Goal: Transaction & Acquisition: Purchase product/service

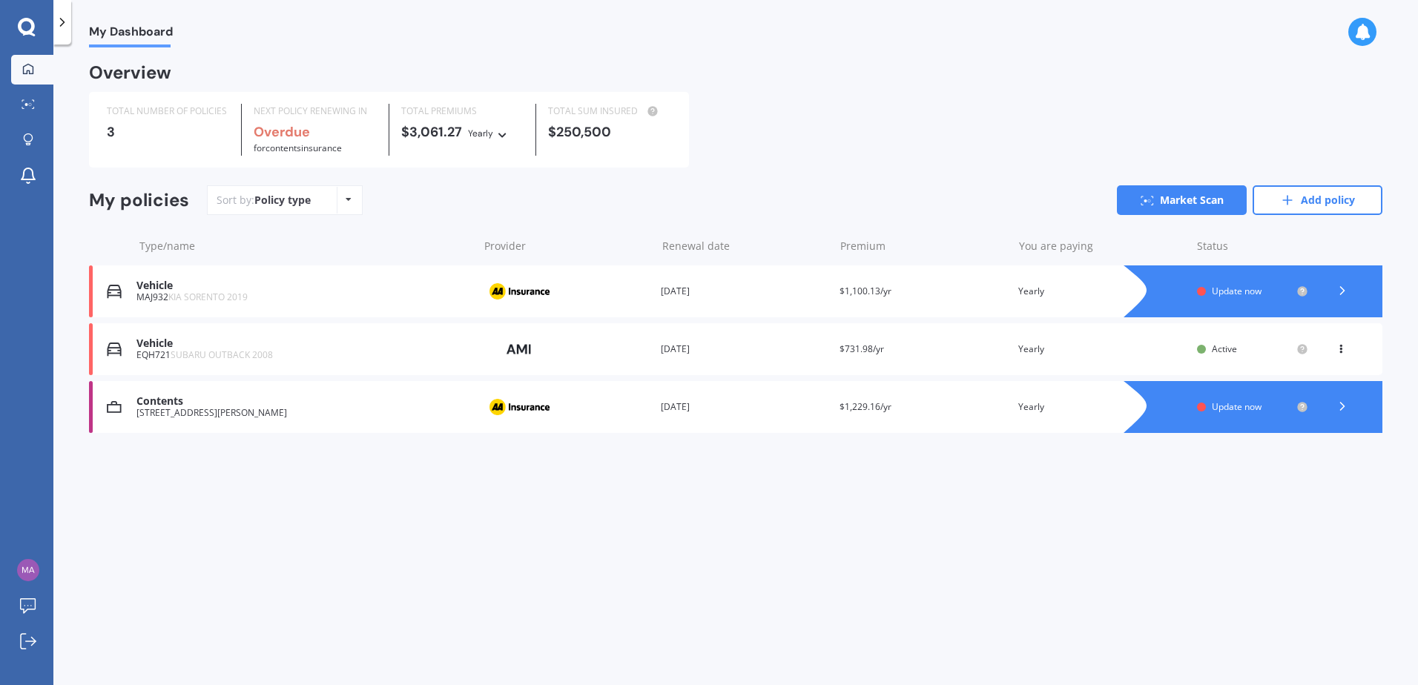
click at [29, 28] on icon at bounding box center [27, 27] width 18 height 19
click at [27, 109] on icon at bounding box center [28, 104] width 13 height 10
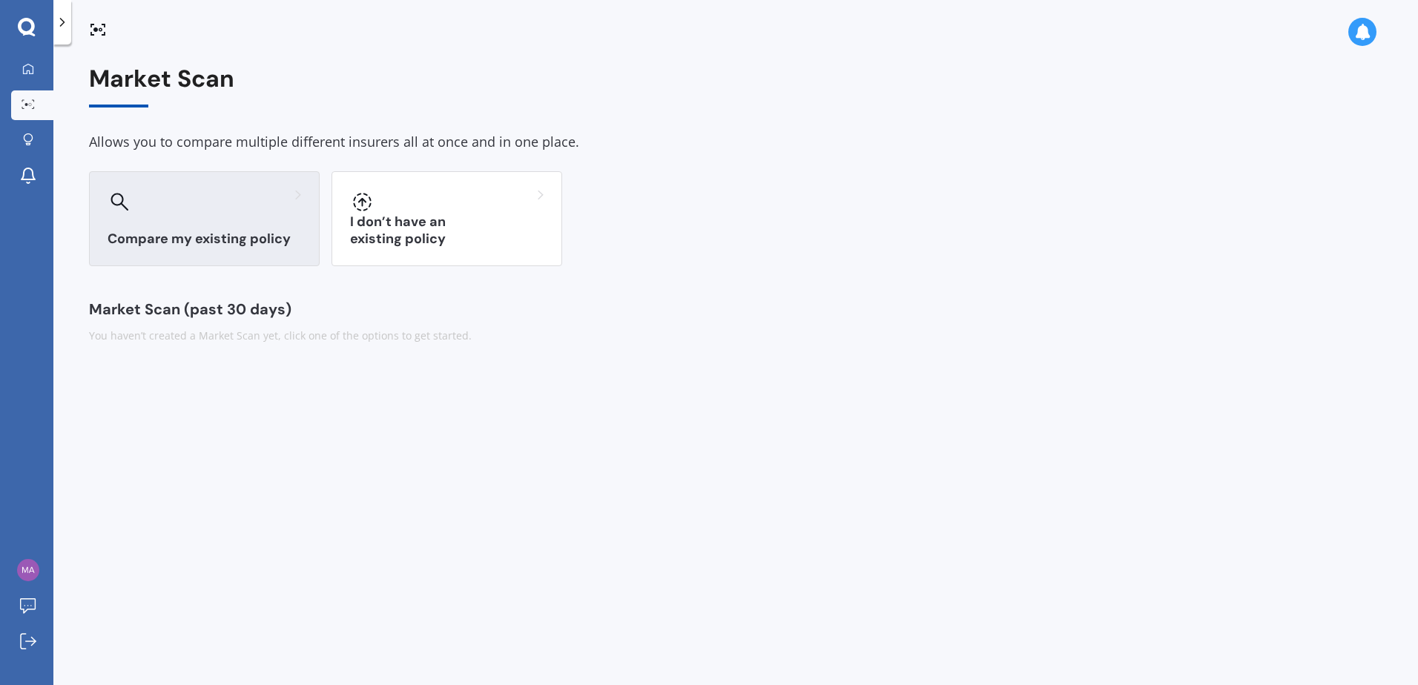
click at [214, 225] on div "Compare my existing policy" at bounding box center [204, 218] width 231 height 95
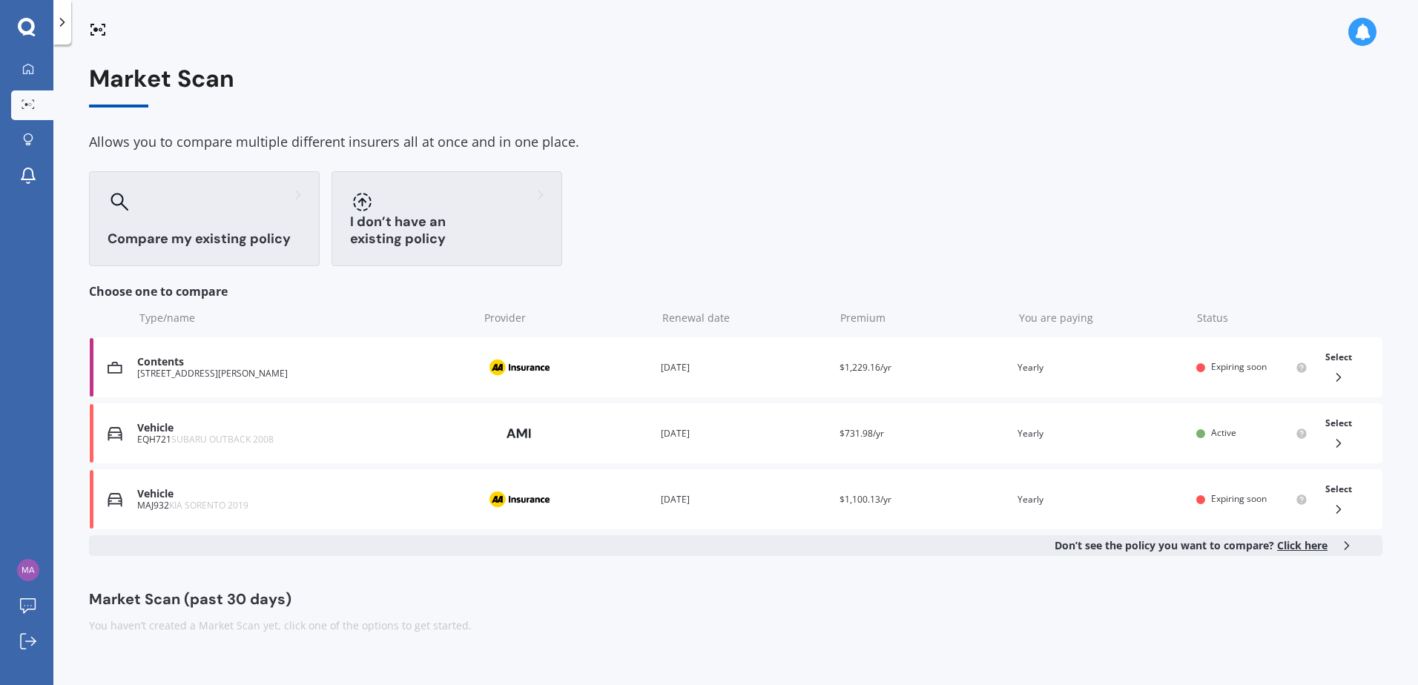
click at [455, 229] on div "I don’t have an existing policy" at bounding box center [446, 218] width 231 height 95
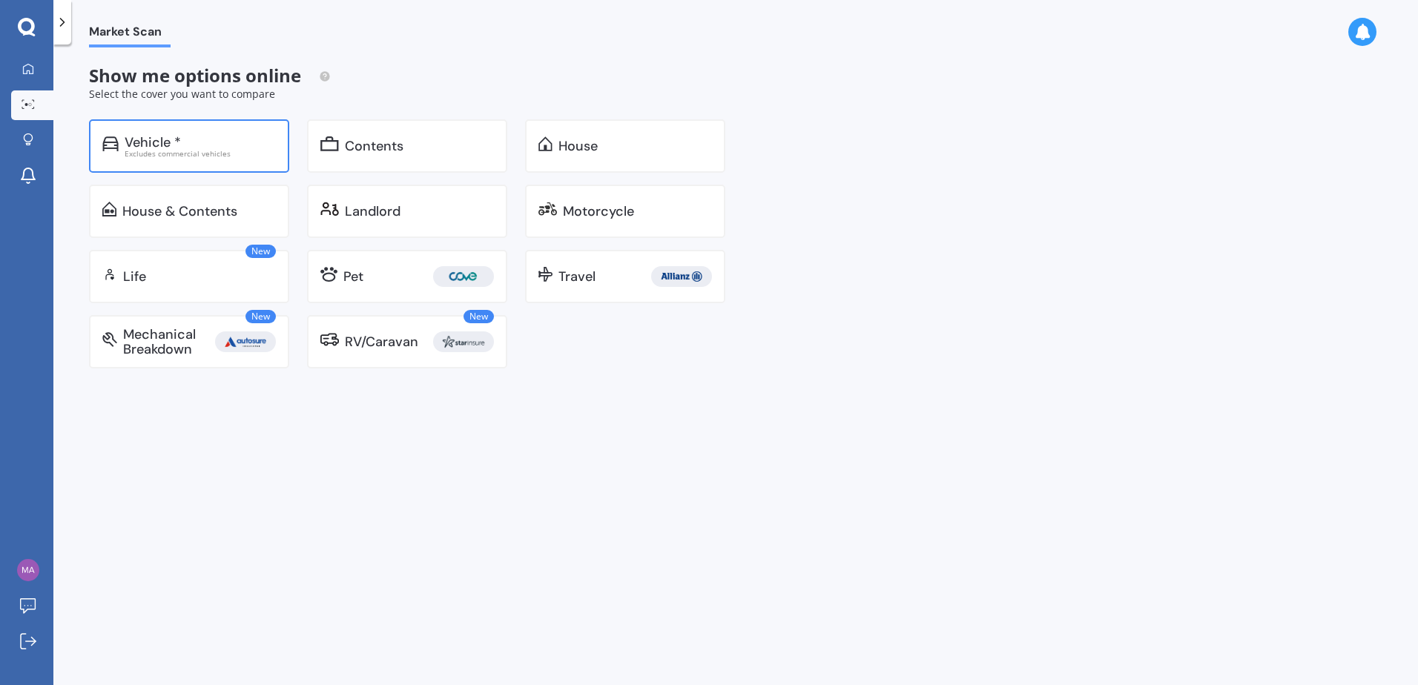
click at [160, 142] on div "Vehicle *" at bounding box center [153, 142] width 56 height 15
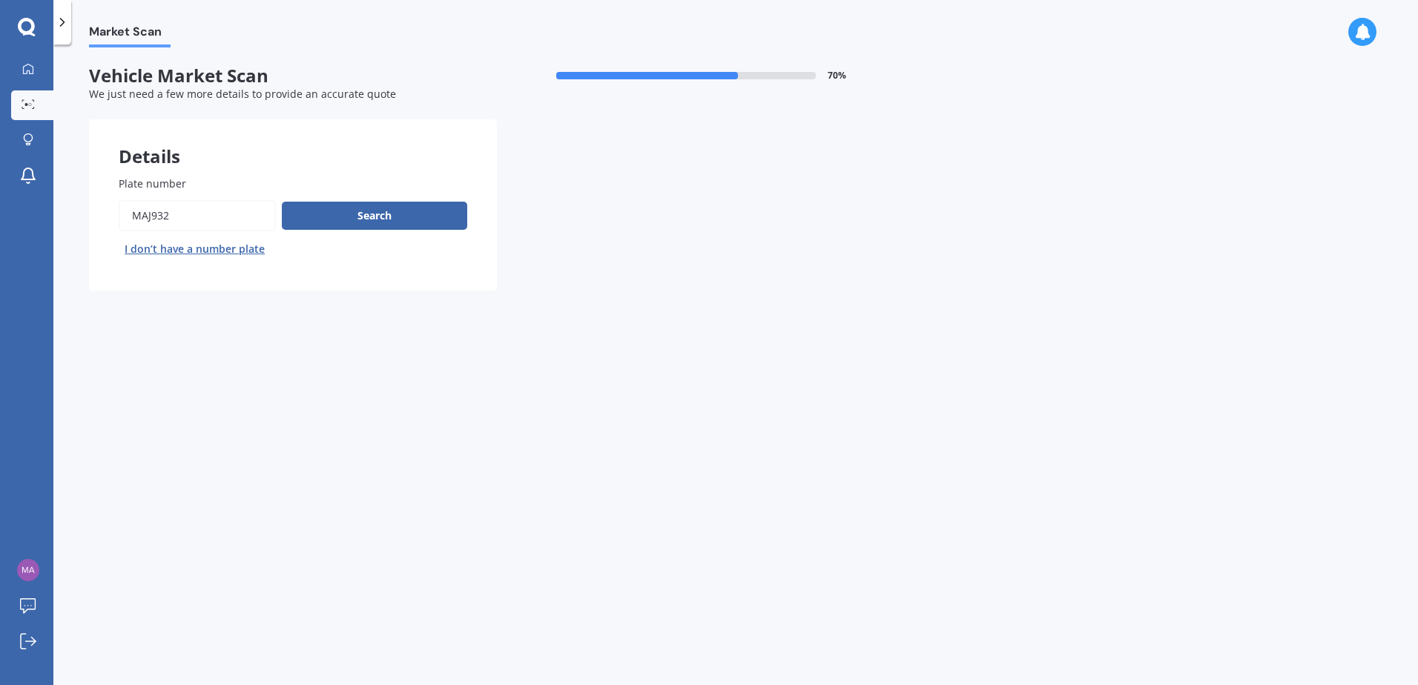
click at [189, 209] on input "Plate number" at bounding box center [197, 215] width 157 height 31
drag, startPoint x: 178, startPoint y: 218, endPoint x: 73, endPoint y: 215, distance: 105.3
click at [73, 215] on div "Market Scan Vehicle Market Scan 70 % We just need a few more details to provide…" at bounding box center [735, 367] width 1364 height 641
type input "GZJ401"
click at [393, 213] on button "Search" at bounding box center [374, 216] width 185 height 28
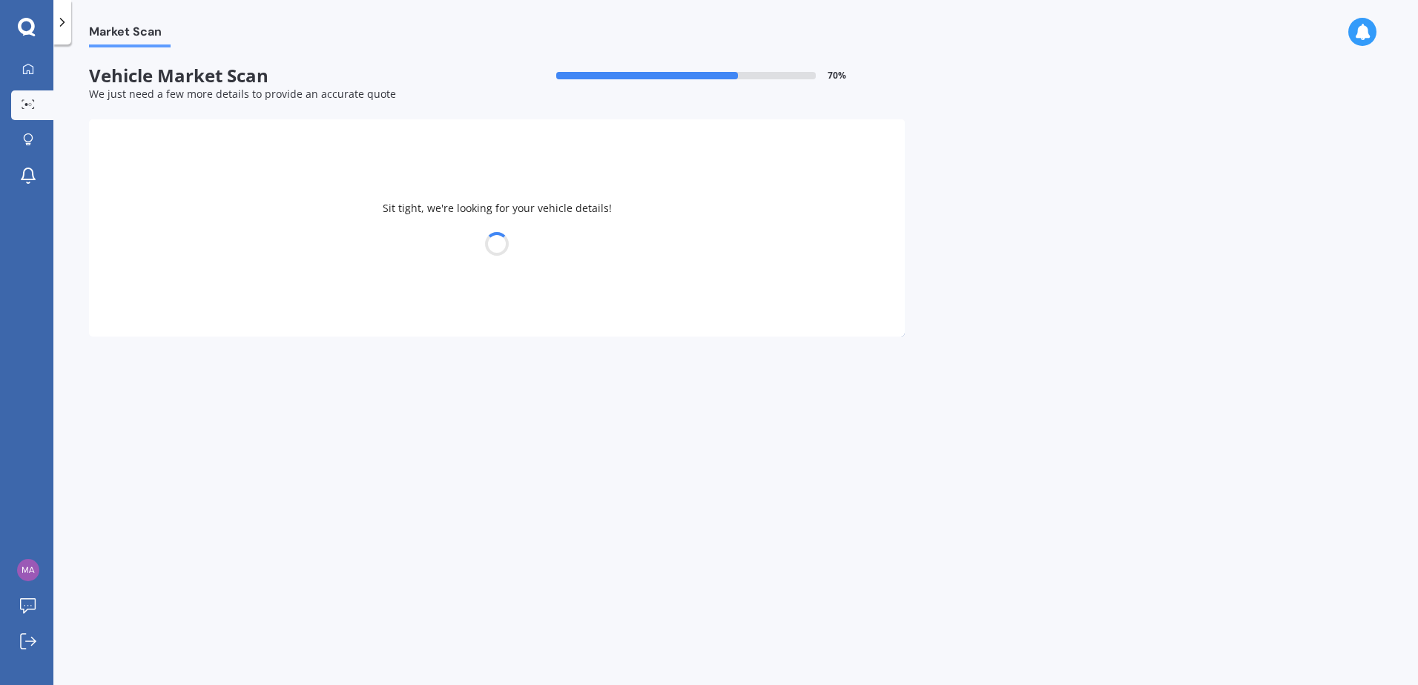
select select "CITROEN"
select select "C4"
select select "08"
select select "09"
select select "1969"
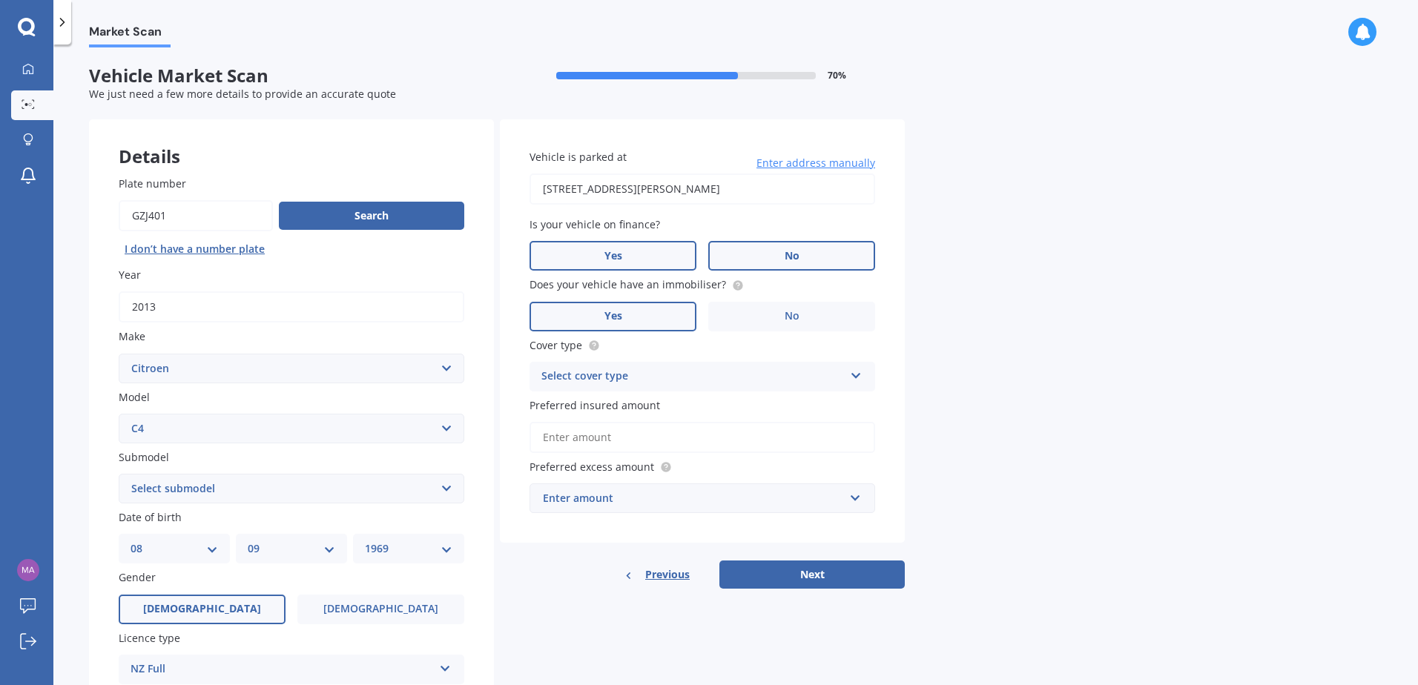
click at [770, 260] on label "No" at bounding box center [791, 256] width 167 height 30
click at [0, 0] on input "No" at bounding box center [0, 0] width 0 height 0
click at [696, 380] on div "Select cover type" at bounding box center [692, 377] width 303 height 18
click at [590, 403] on span "Comprehensive" at bounding box center [581, 405] width 79 height 14
click at [631, 434] on input "Preferred insured amount" at bounding box center [702, 437] width 346 height 31
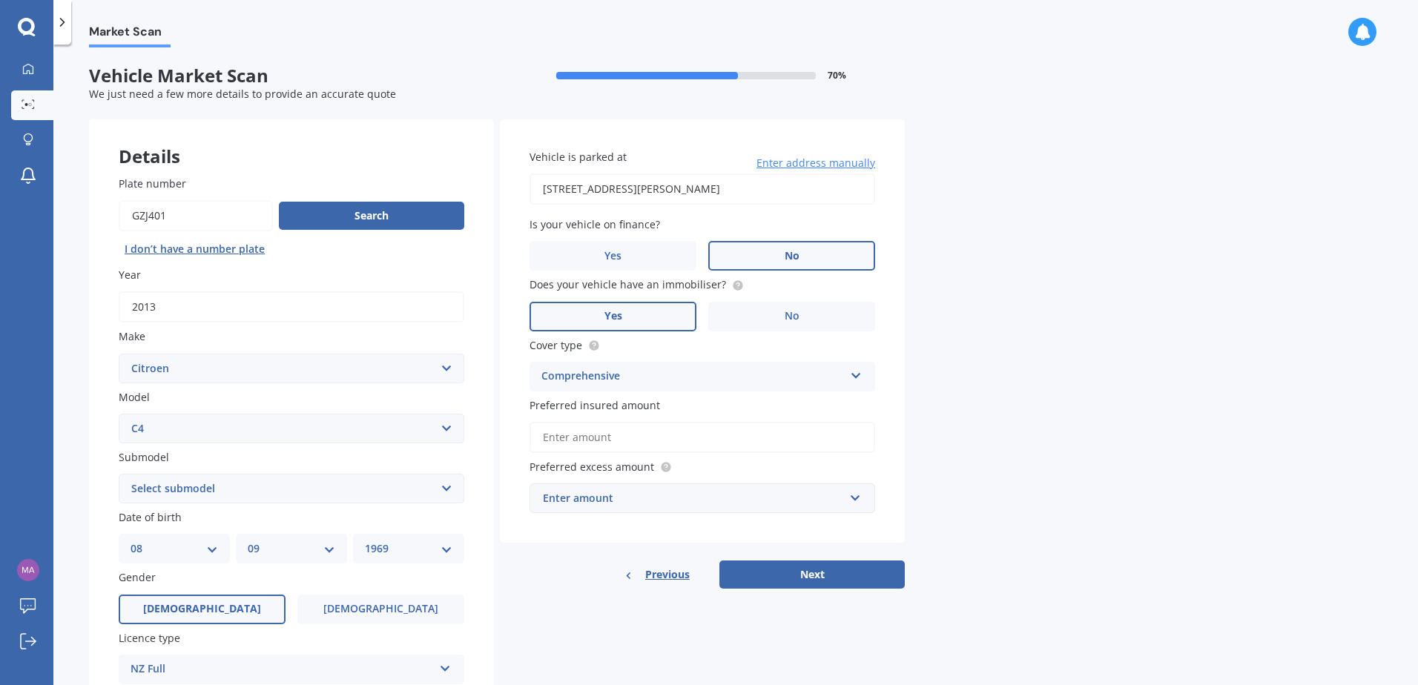
scroll to position [188, 0]
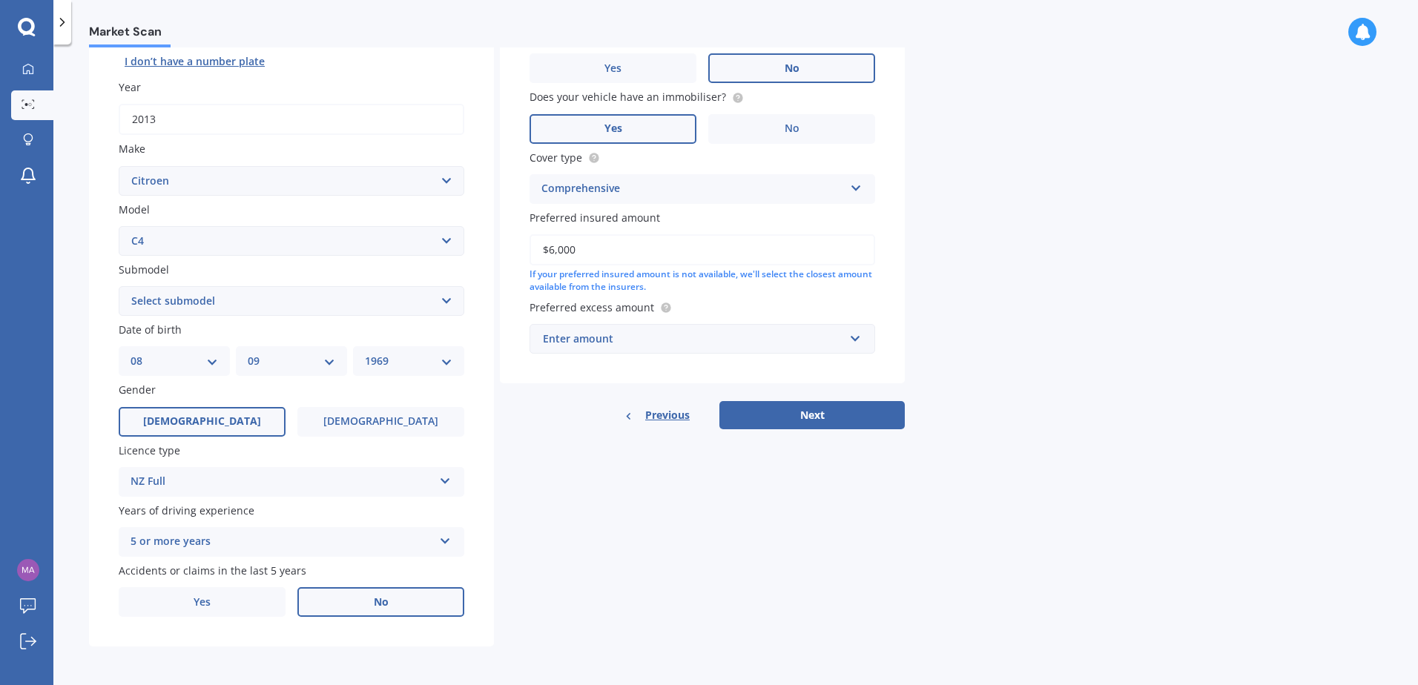
type input "$6,000"
click at [695, 340] on div "Enter amount" at bounding box center [693, 339] width 301 height 16
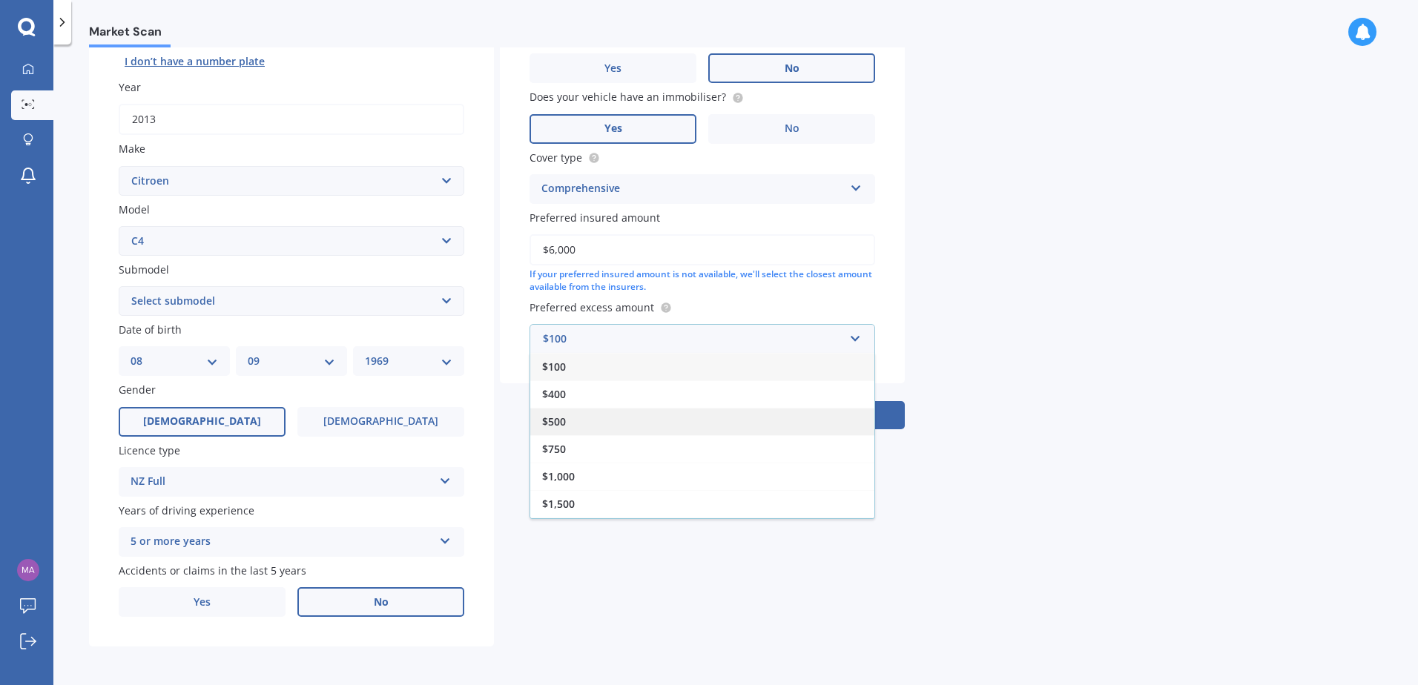
click at [554, 424] on span "$500" at bounding box center [554, 421] width 24 height 14
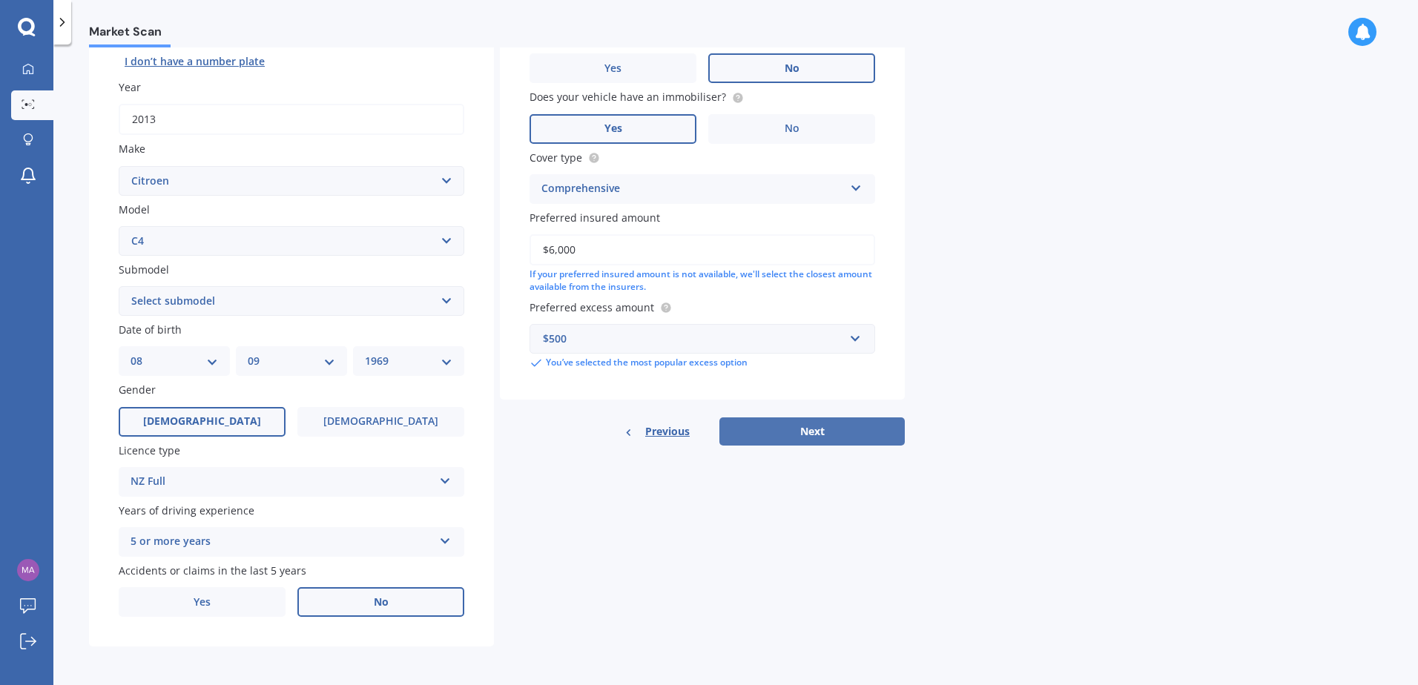
click at [806, 431] on button "Next" at bounding box center [811, 431] width 185 height 28
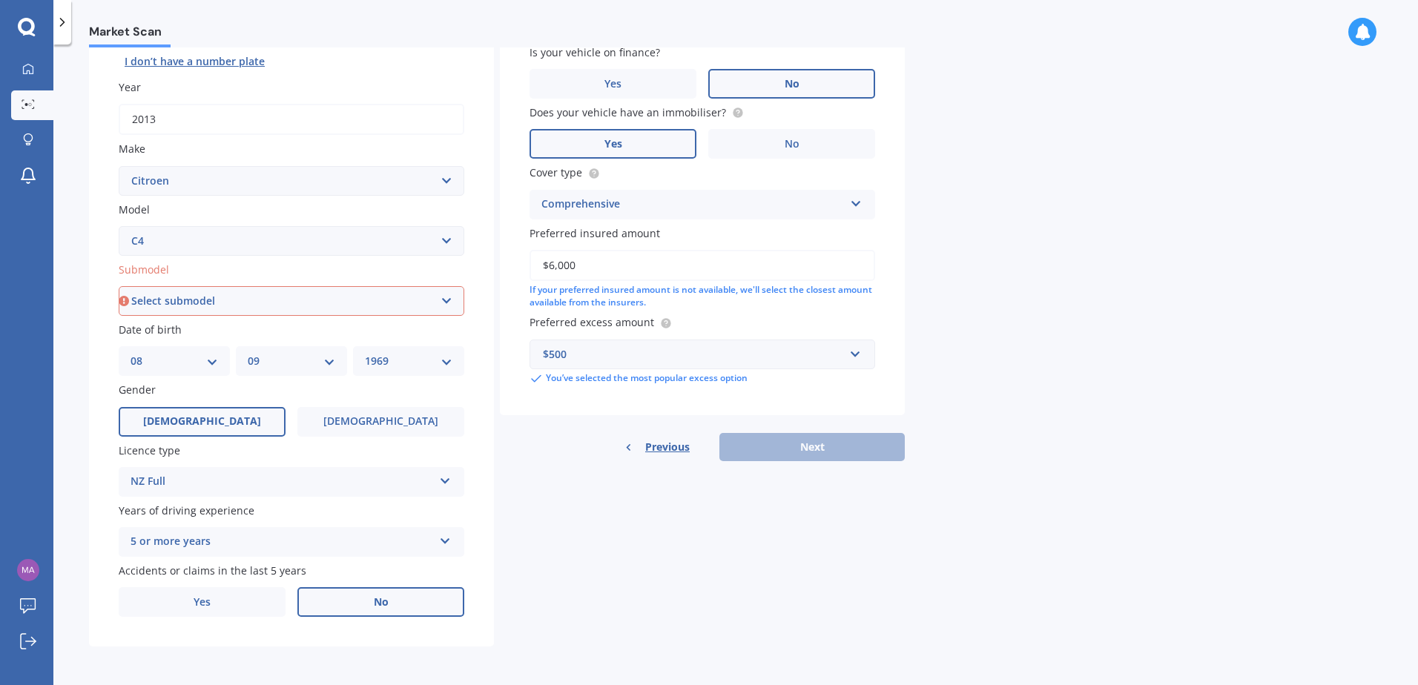
click at [195, 303] on select "Select submodel (All Others) 1.6 VTI Aircross Cactus Grand Picasso Picasso" at bounding box center [292, 301] width 346 height 30
select select "1.6 VTI"
click at [119, 286] on select "Select submodel (All Others) 1.6 VTI Aircross Cactus Grand Picasso Picasso" at bounding box center [292, 301] width 346 height 30
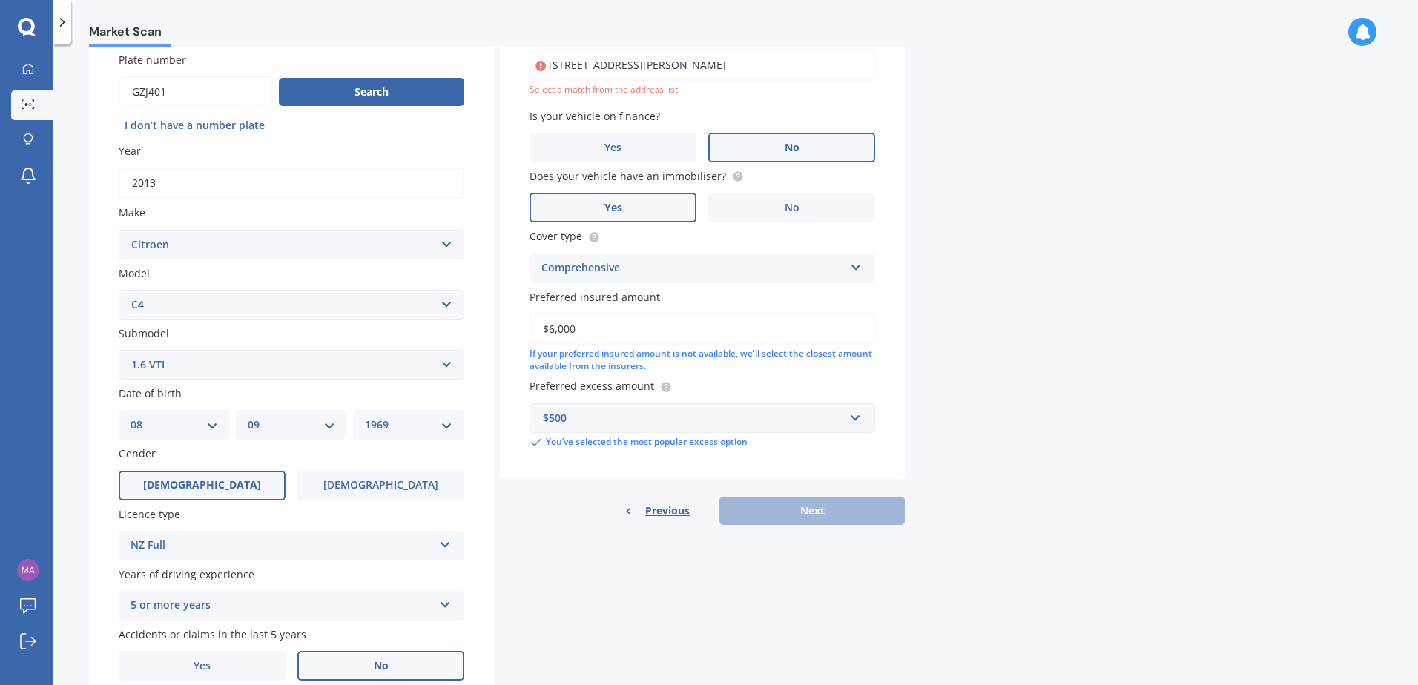
scroll to position [102, 0]
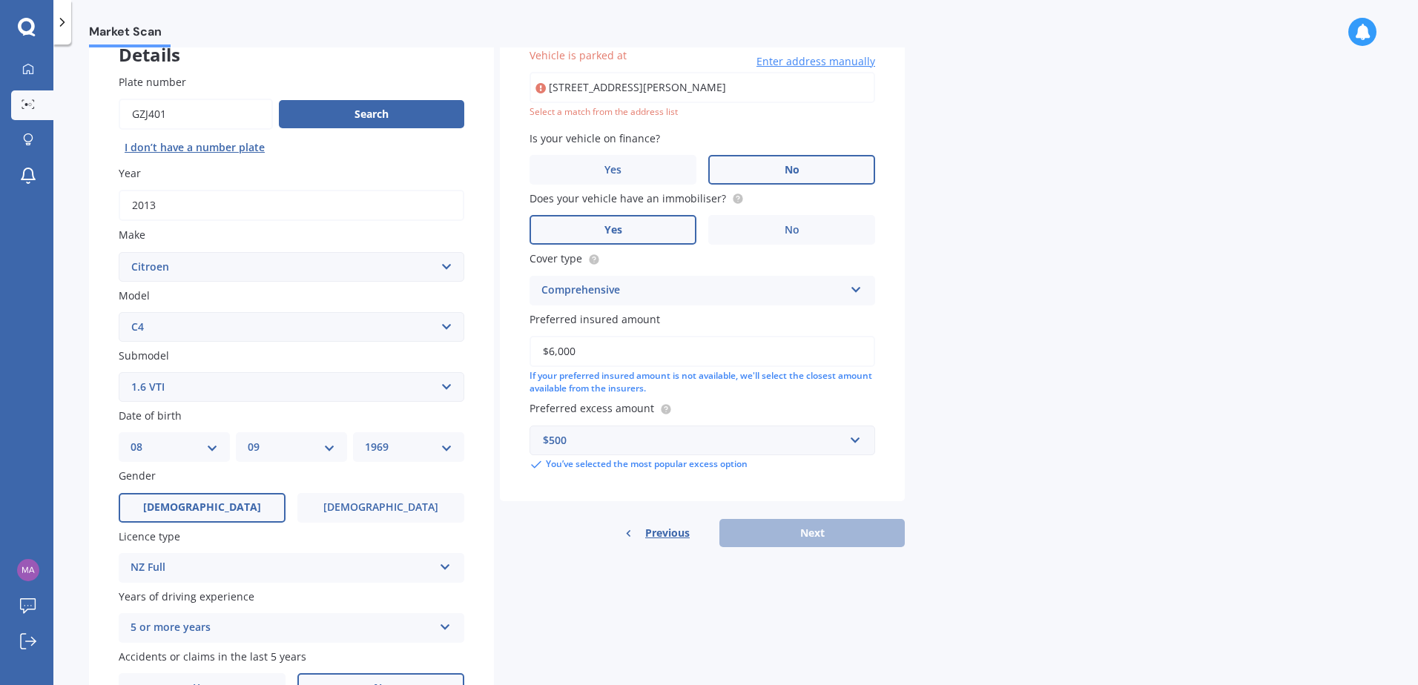
type input "[STREET_ADDRESS][PERSON_NAME]"
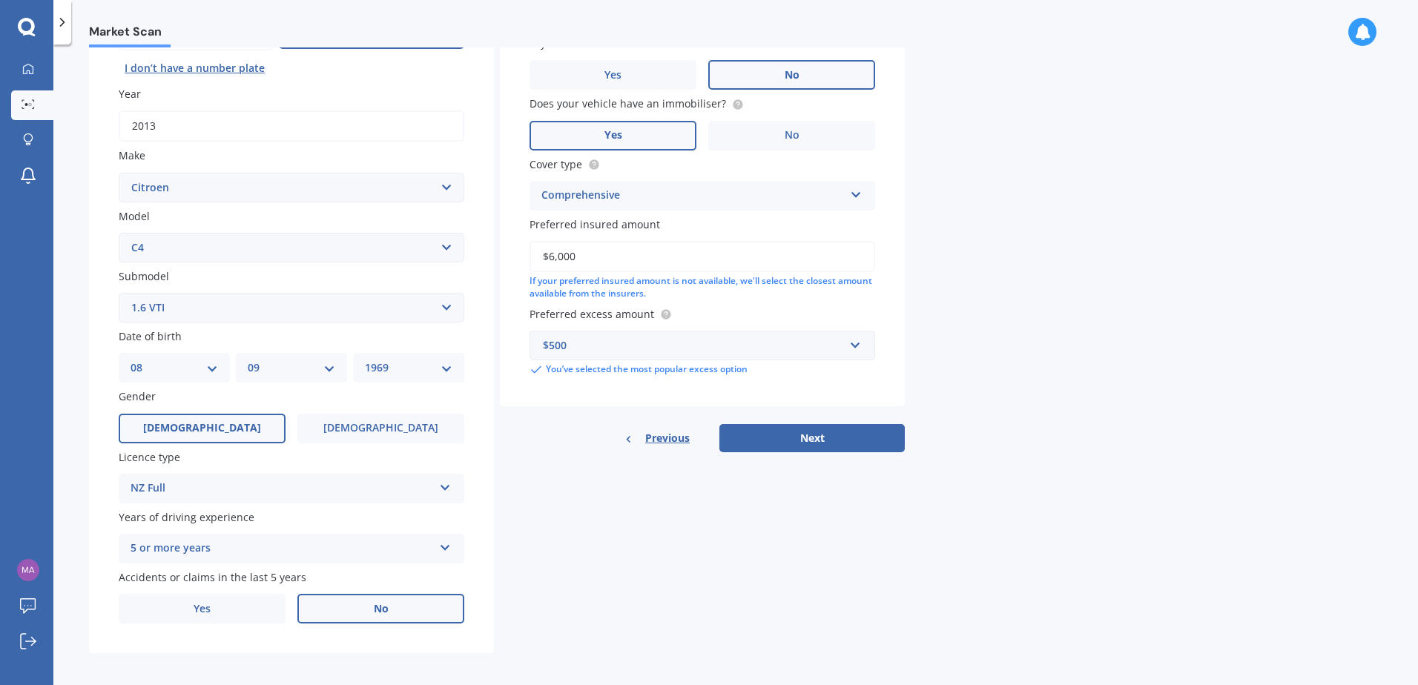
scroll to position [188, 0]
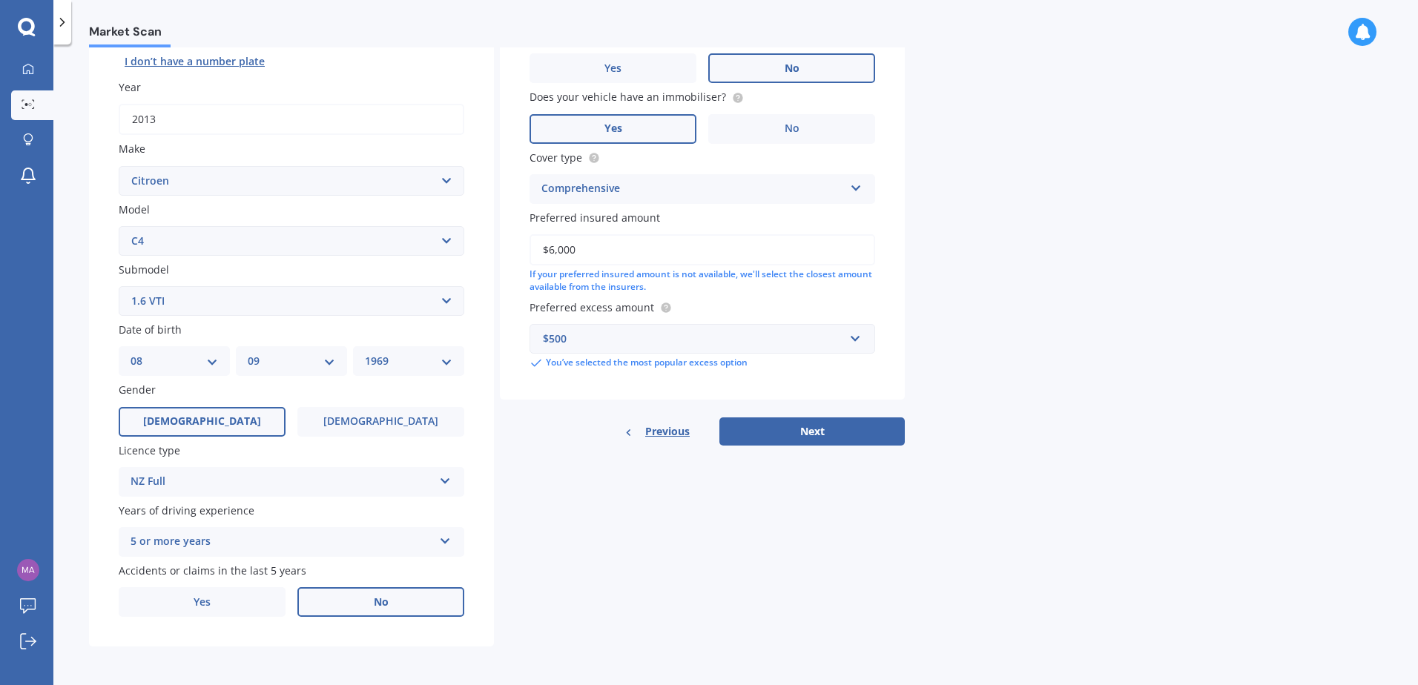
click at [339, 595] on label "No" at bounding box center [380, 602] width 167 height 30
click at [0, 0] on input "No" at bounding box center [0, 0] width 0 height 0
click at [813, 434] on button "Next" at bounding box center [811, 431] width 185 height 28
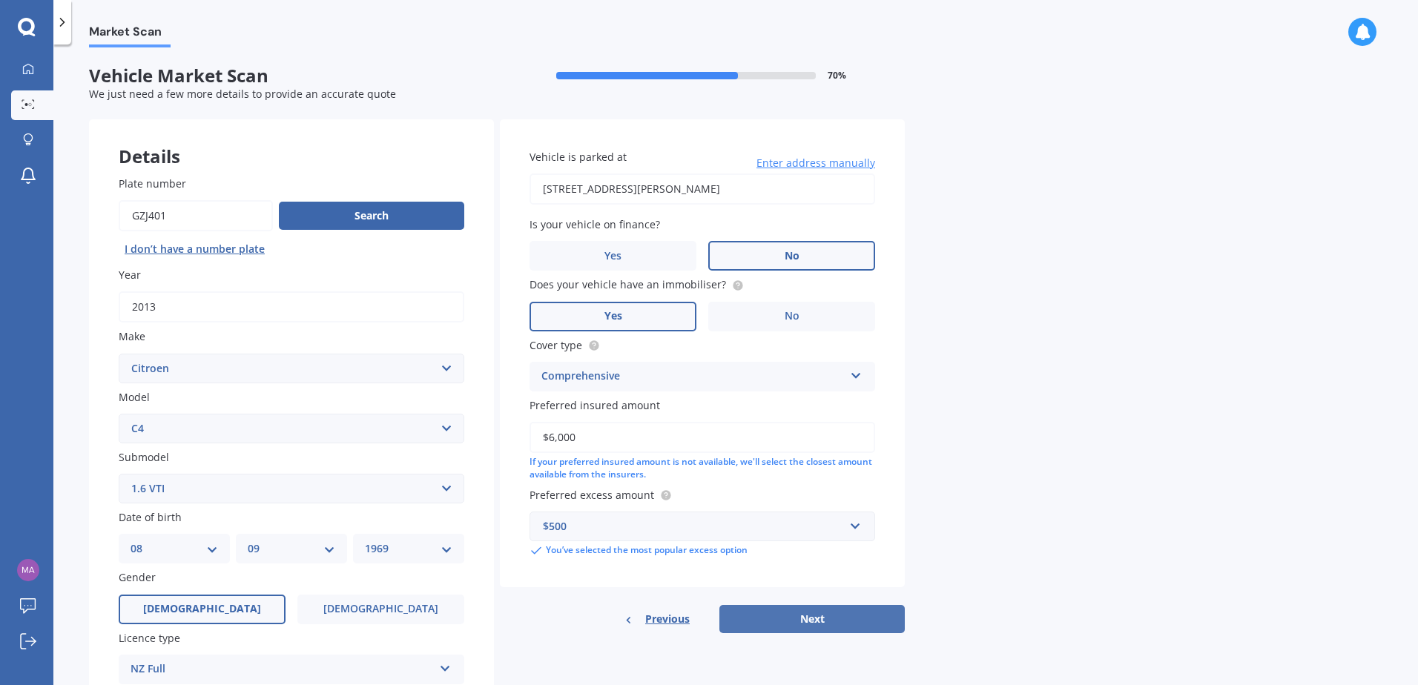
select select "08"
select select "09"
select select "1969"
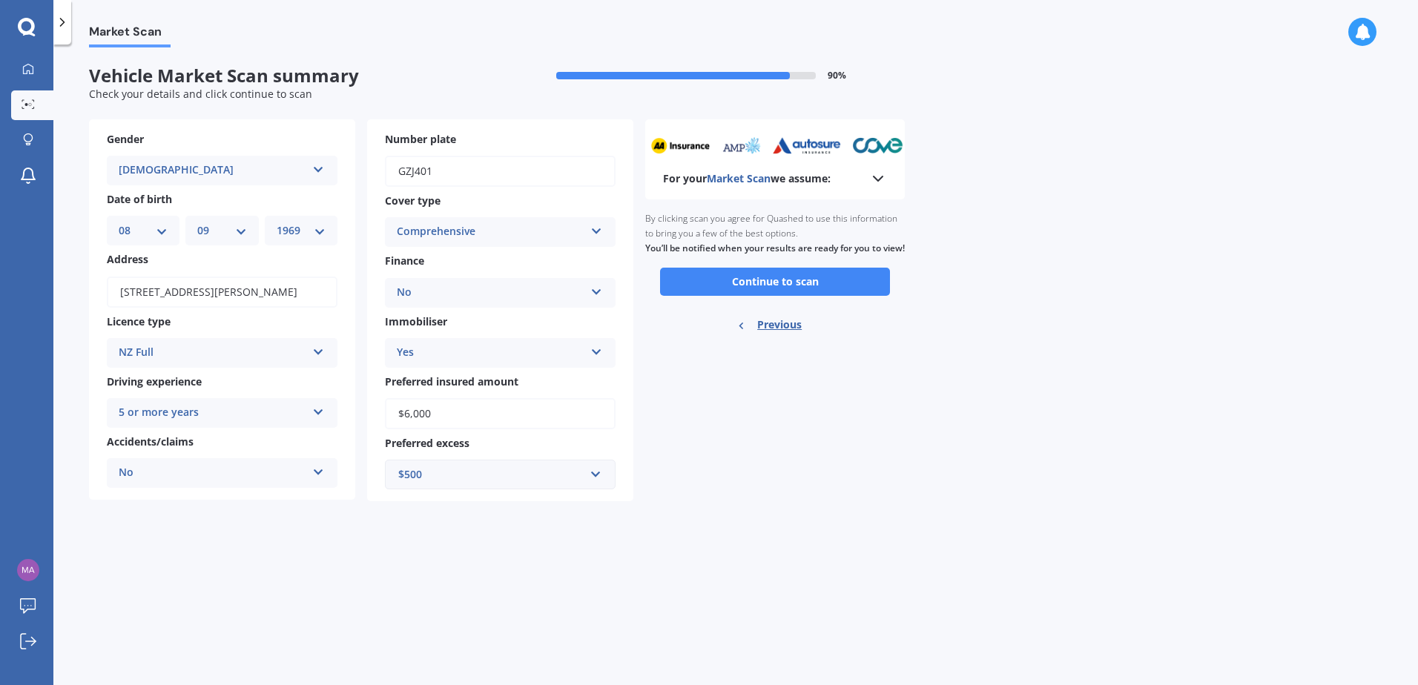
click at [469, 419] on input "$6,000" at bounding box center [500, 413] width 231 height 31
drag, startPoint x: 449, startPoint y: 420, endPoint x: 393, endPoint y: 419, distance: 56.4
click at [393, 419] on input "$6,000" at bounding box center [500, 413] width 231 height 31
type input "$7,000"
click at [740, 296] on button "Continue to scan" at bounding box center [775, 282] width 230 height 28
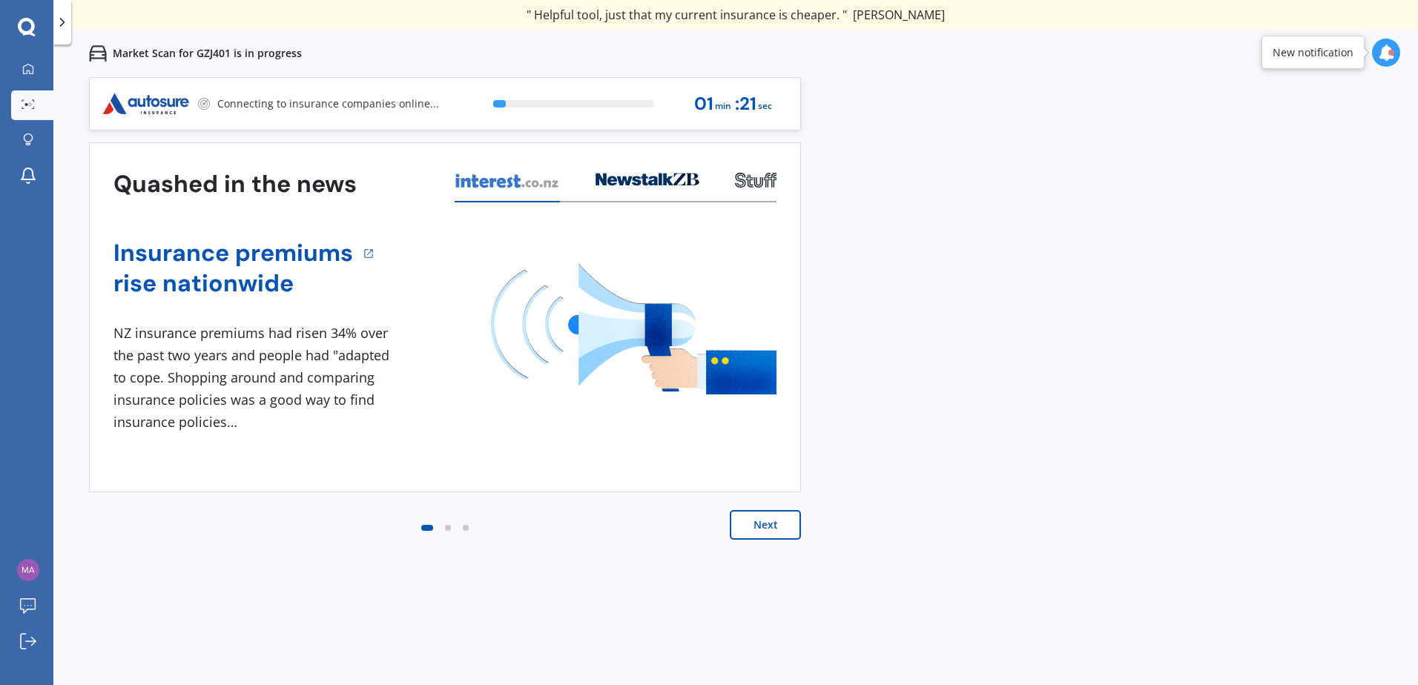
click at [761, 530] on button "Next" at bounding box center [765, 525] width 71 height 30
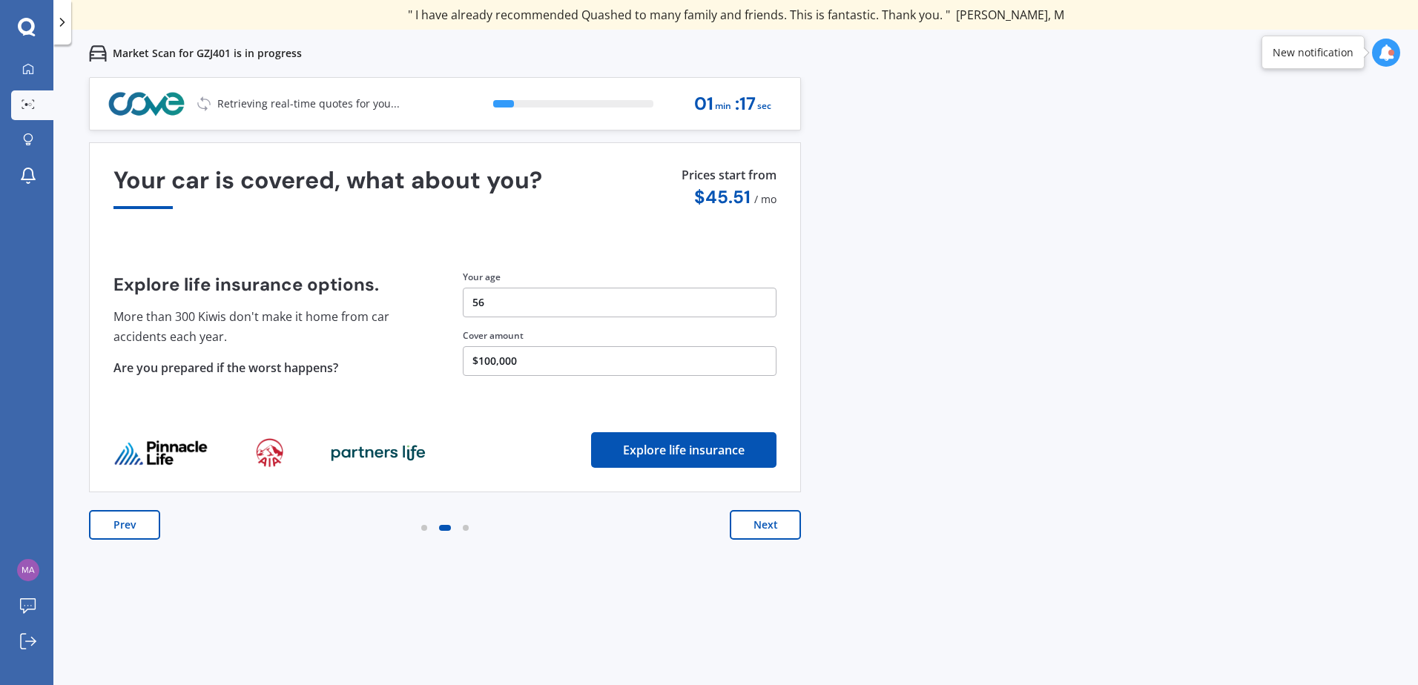
click at [761, 530] on button "Next" at bounding box center [765, 525] width 71 height 30
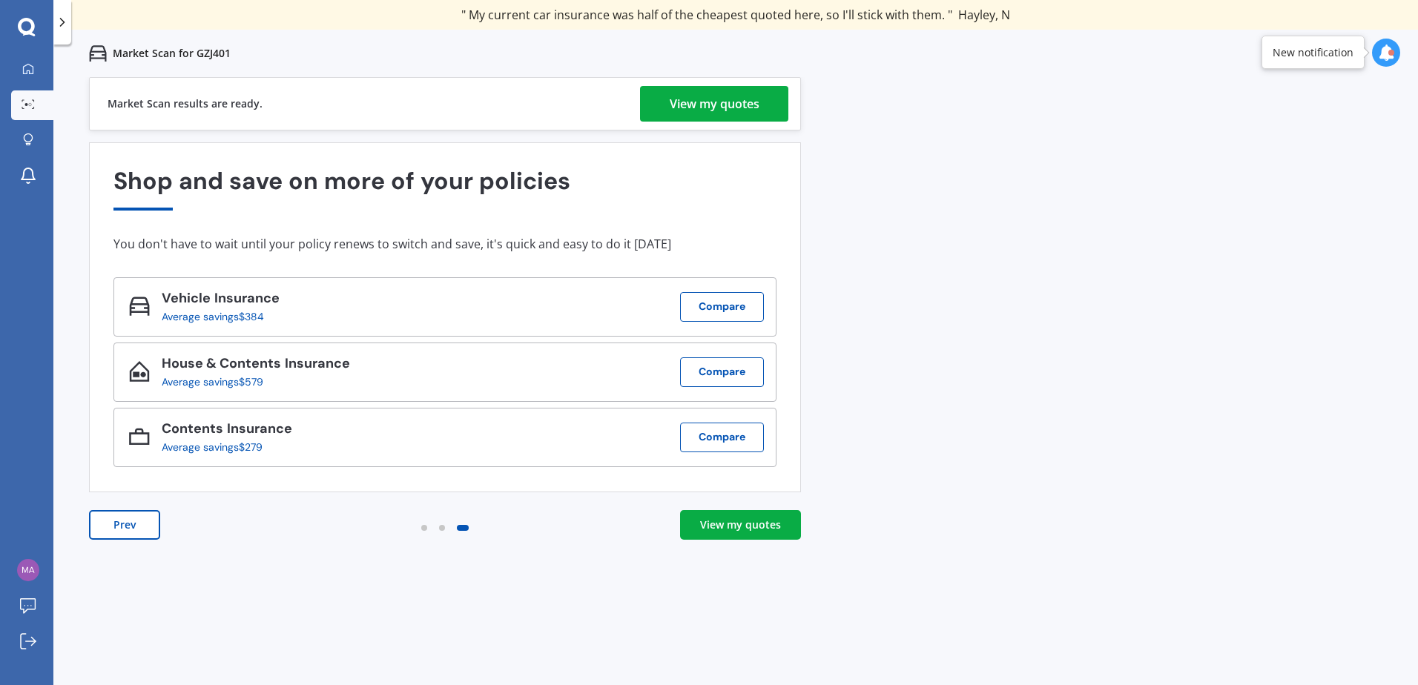
click at [753, 526] on div "View my quotes" at bounding box center [740, 525] width 81 height 15
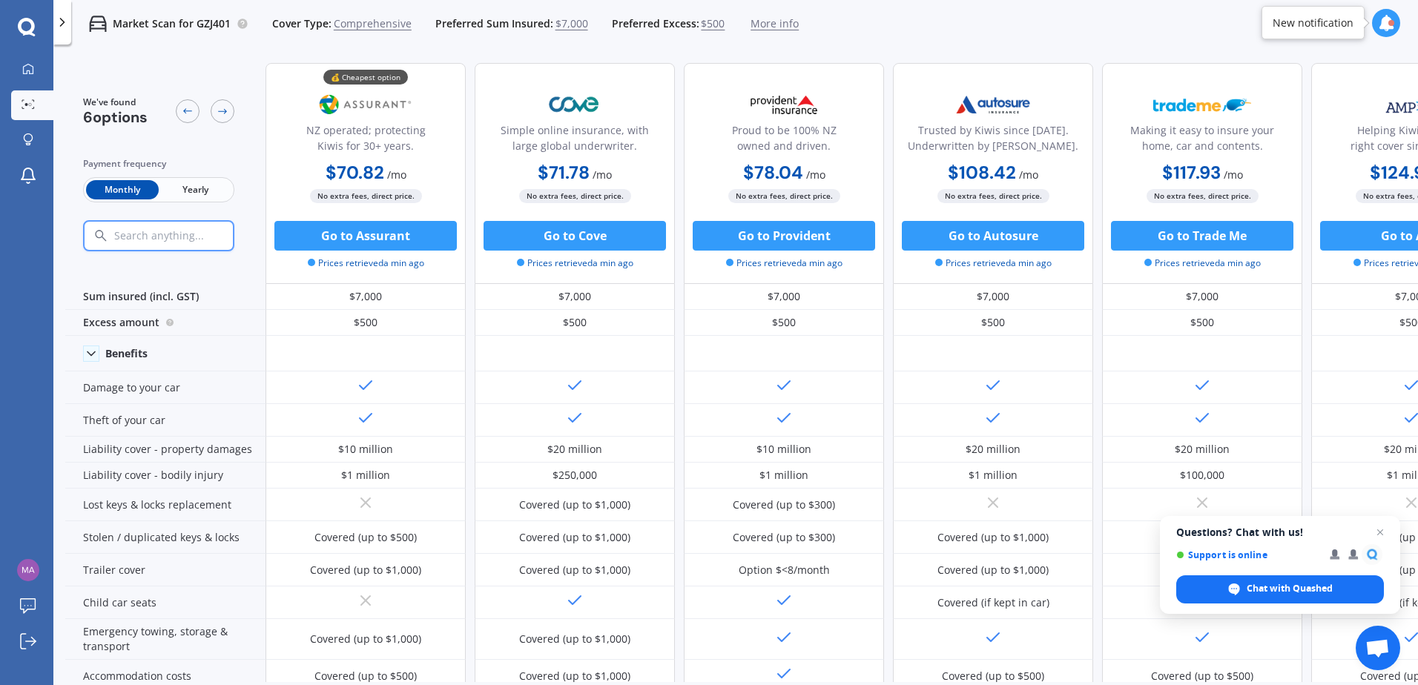
click at [191, 185] on span "Yearly" at bounding box center [195, 189] width 73 height 19
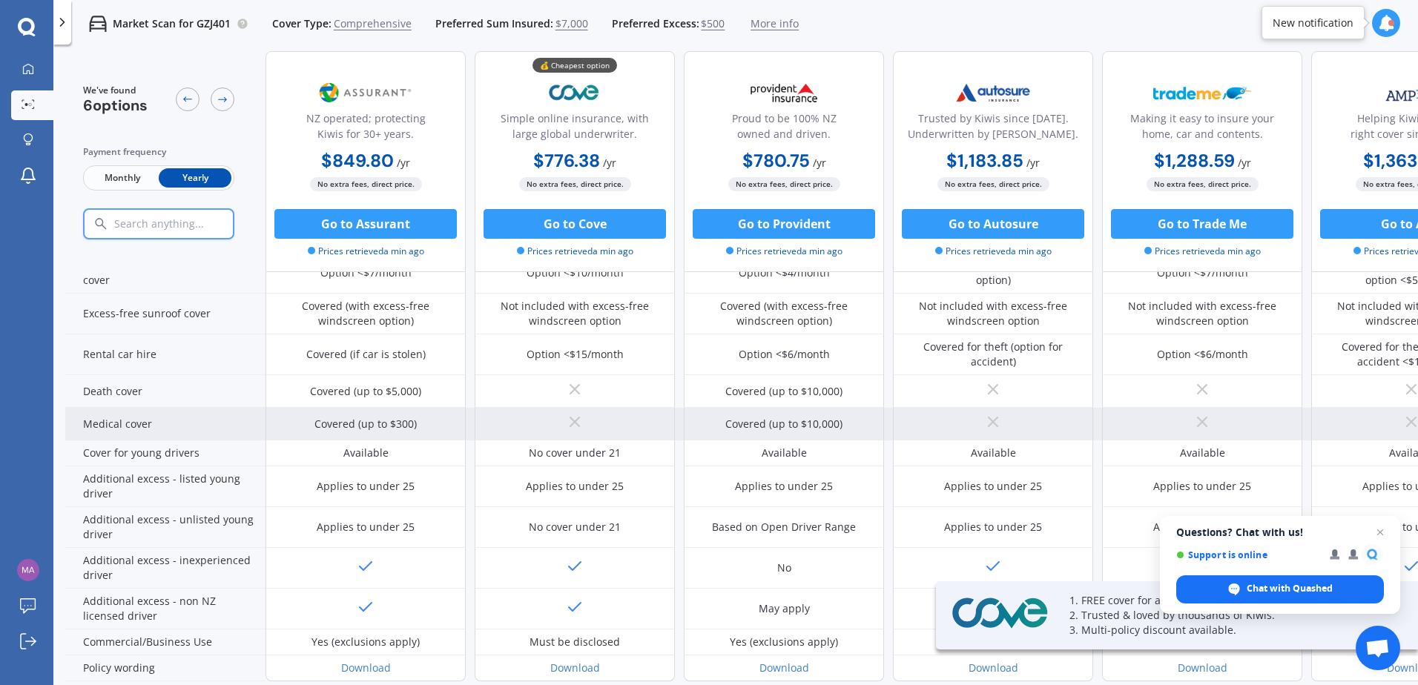
scroll to position [583, 0]
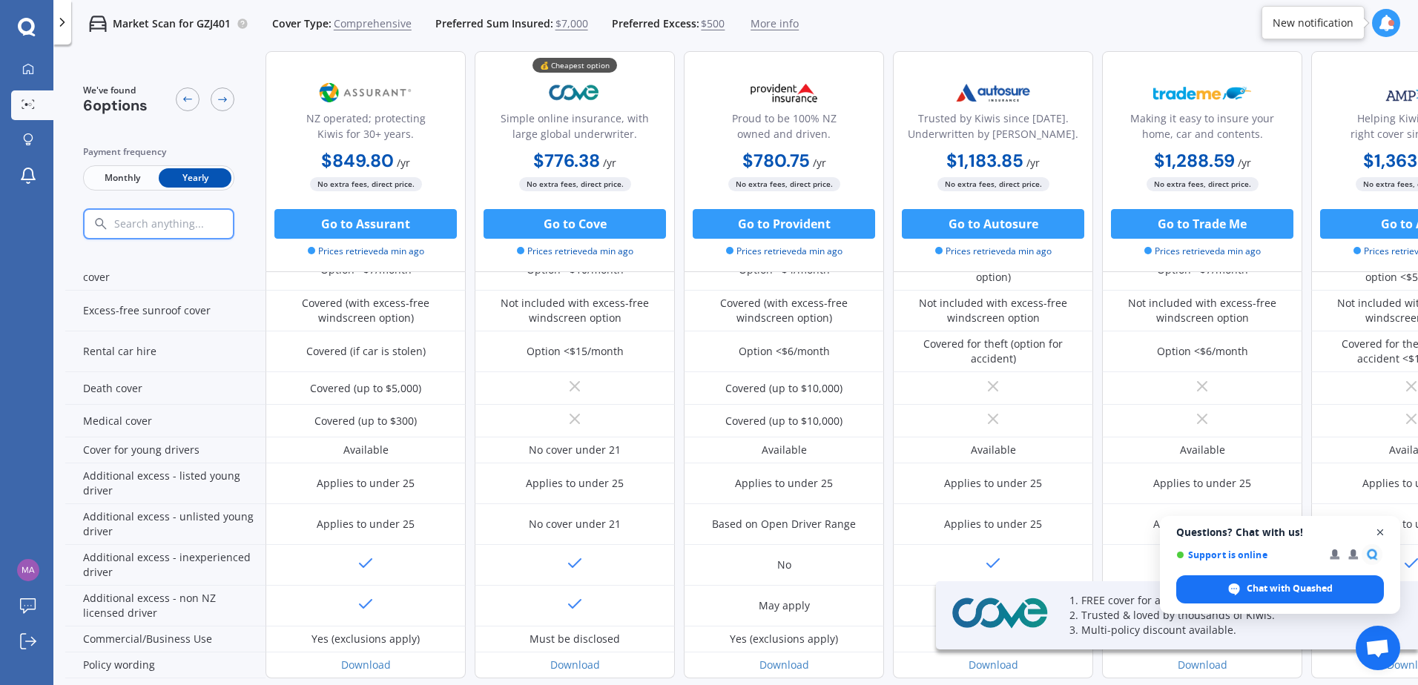
click at [1381, 532] on span "Close chat" at bounding box center [1380, 532] width 19 height 19
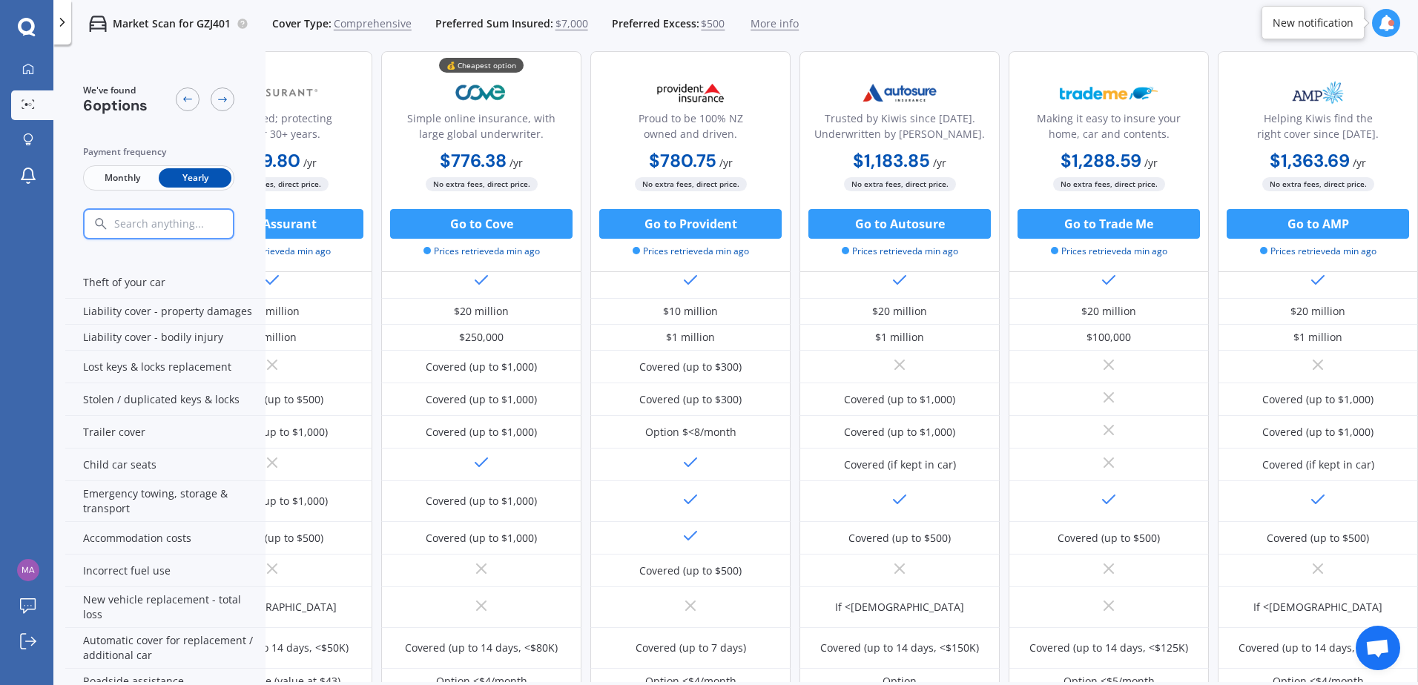
scroll to position [138, 0]
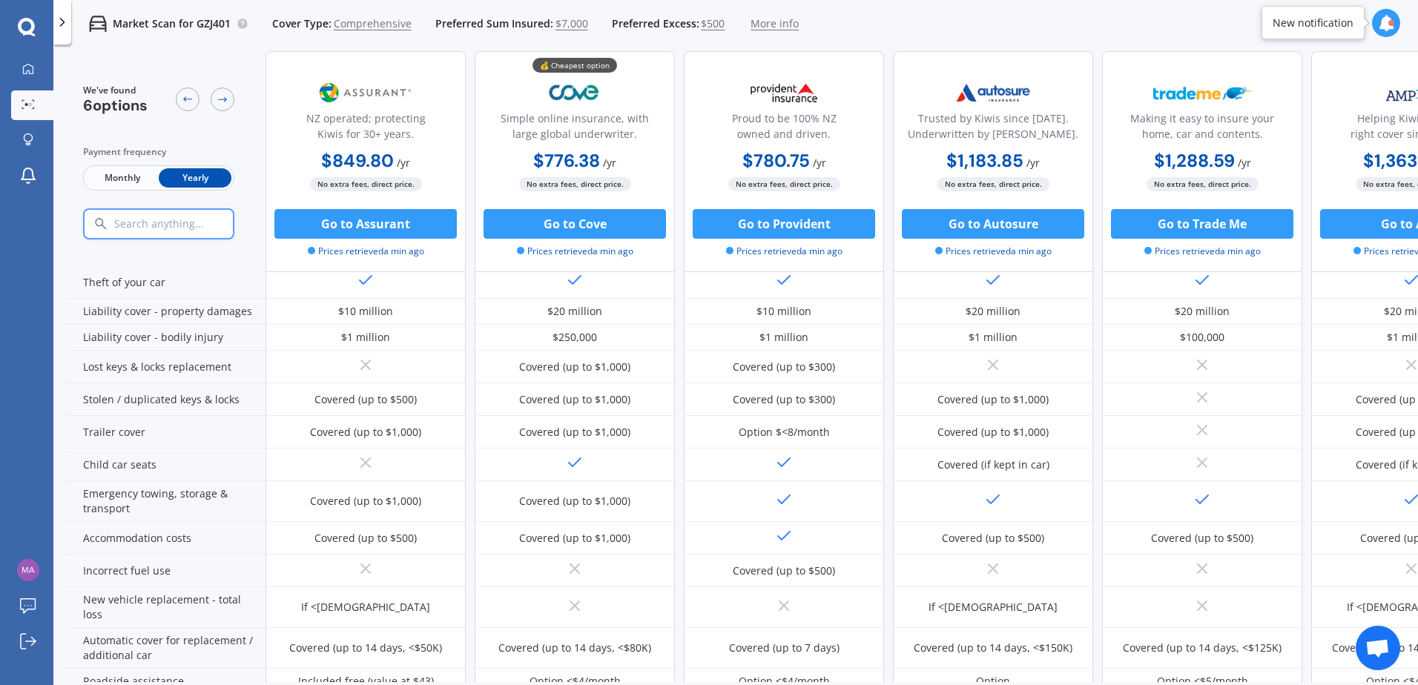
click at [116, 178] on span "Monthly" at bounding box center [122, 177] width 73 height 19
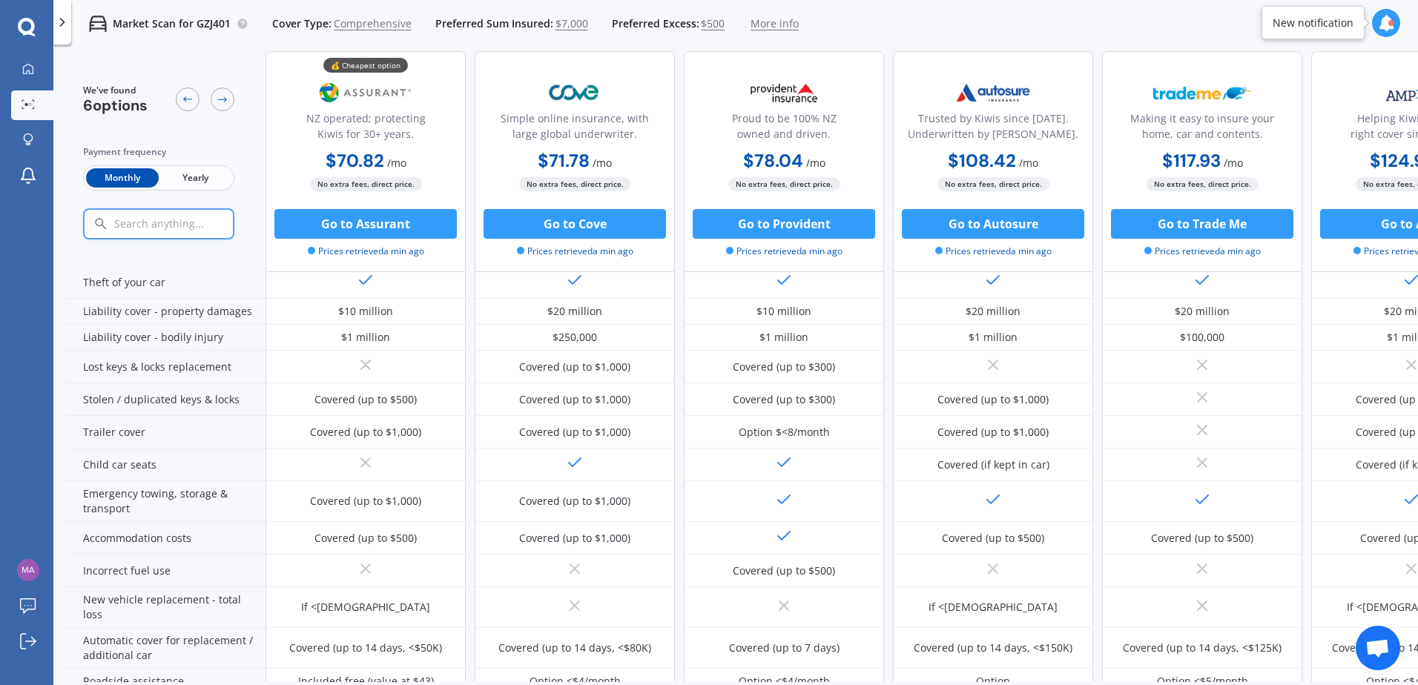
click at [196, 181] on span "Yearly" at bounding box center [195, 177] width 73 height 19
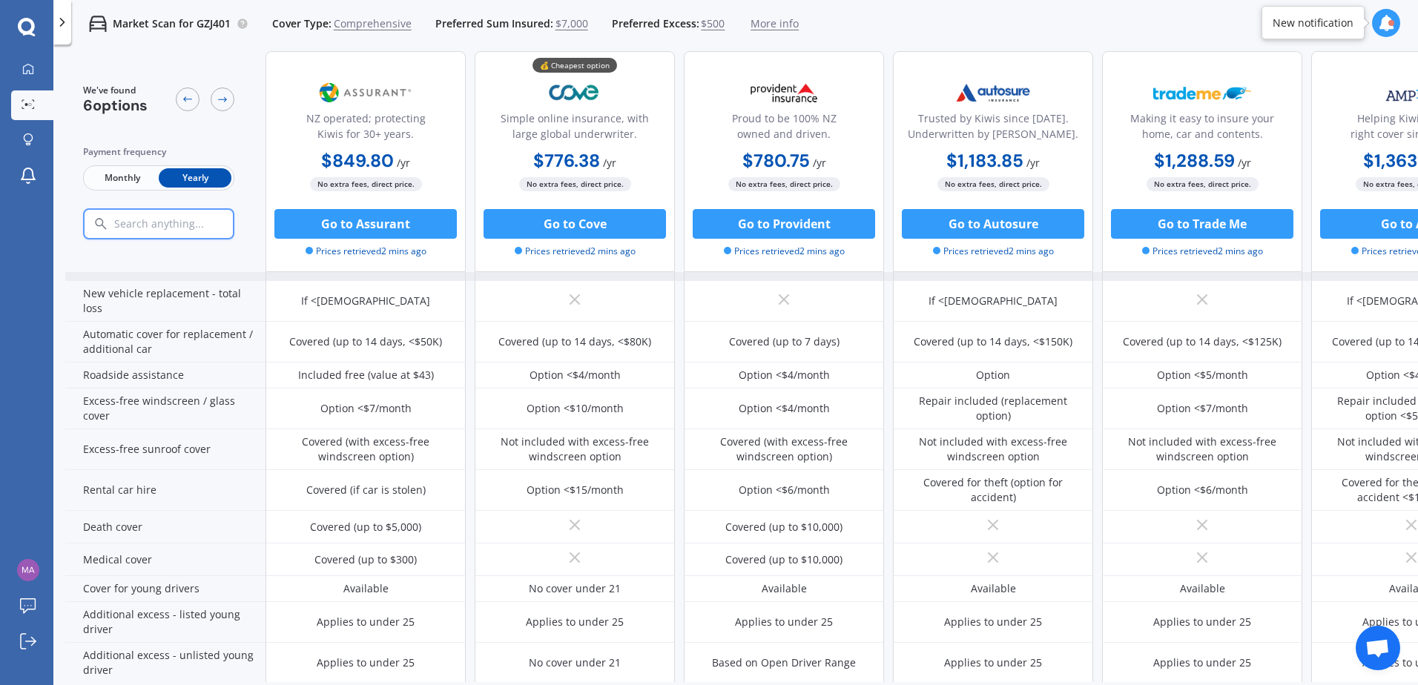
scroll to position [445, 0]
